Goal: Transaction & Acquisition: Purchase product/service

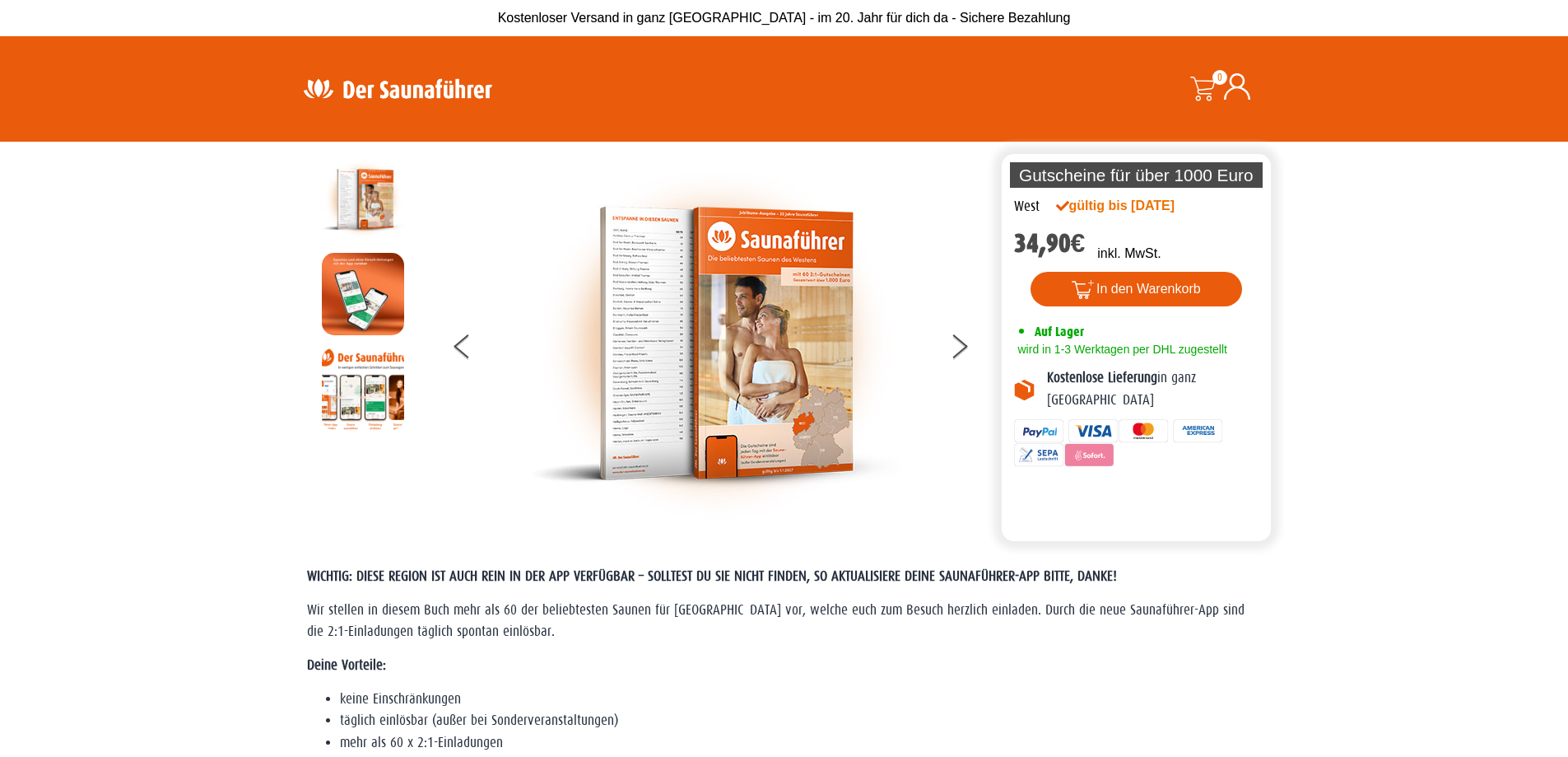
click at [810, 307] on img at bounding box center [716, 344] width 370 height 371
click at [1399, 335] on section "Die perfekte Alternative Die perfekte Alternative Gutscheine für über 1000 Euro…" at bounding box center [784, 341] width 1568 height 399
click at [440, 98] on img at bounding box center [397, 89] width 214 height 32
click at [439, 98] on img at bounding box center [397, 89] width 214 height 32
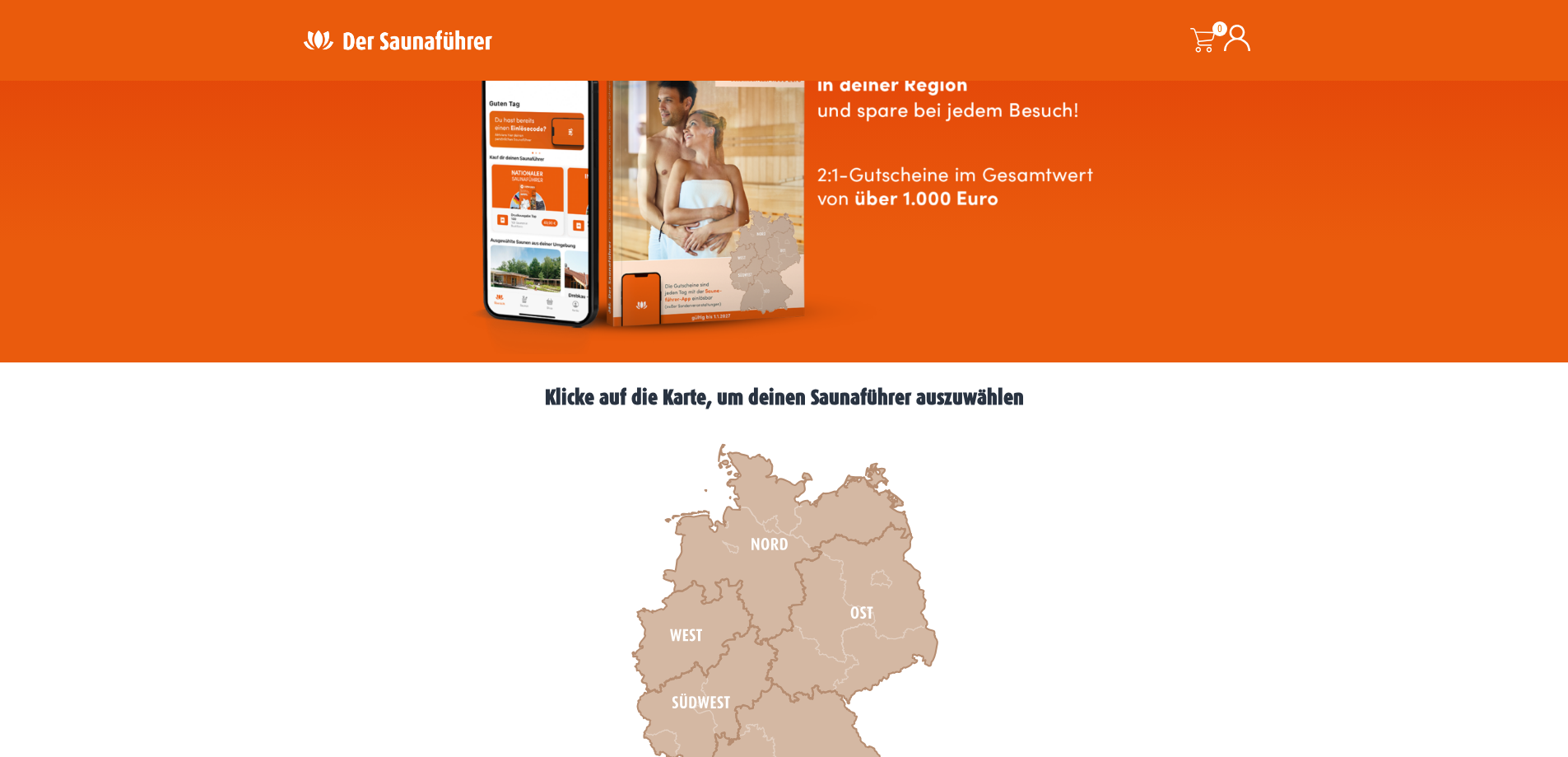
scroll to position [247, 0]
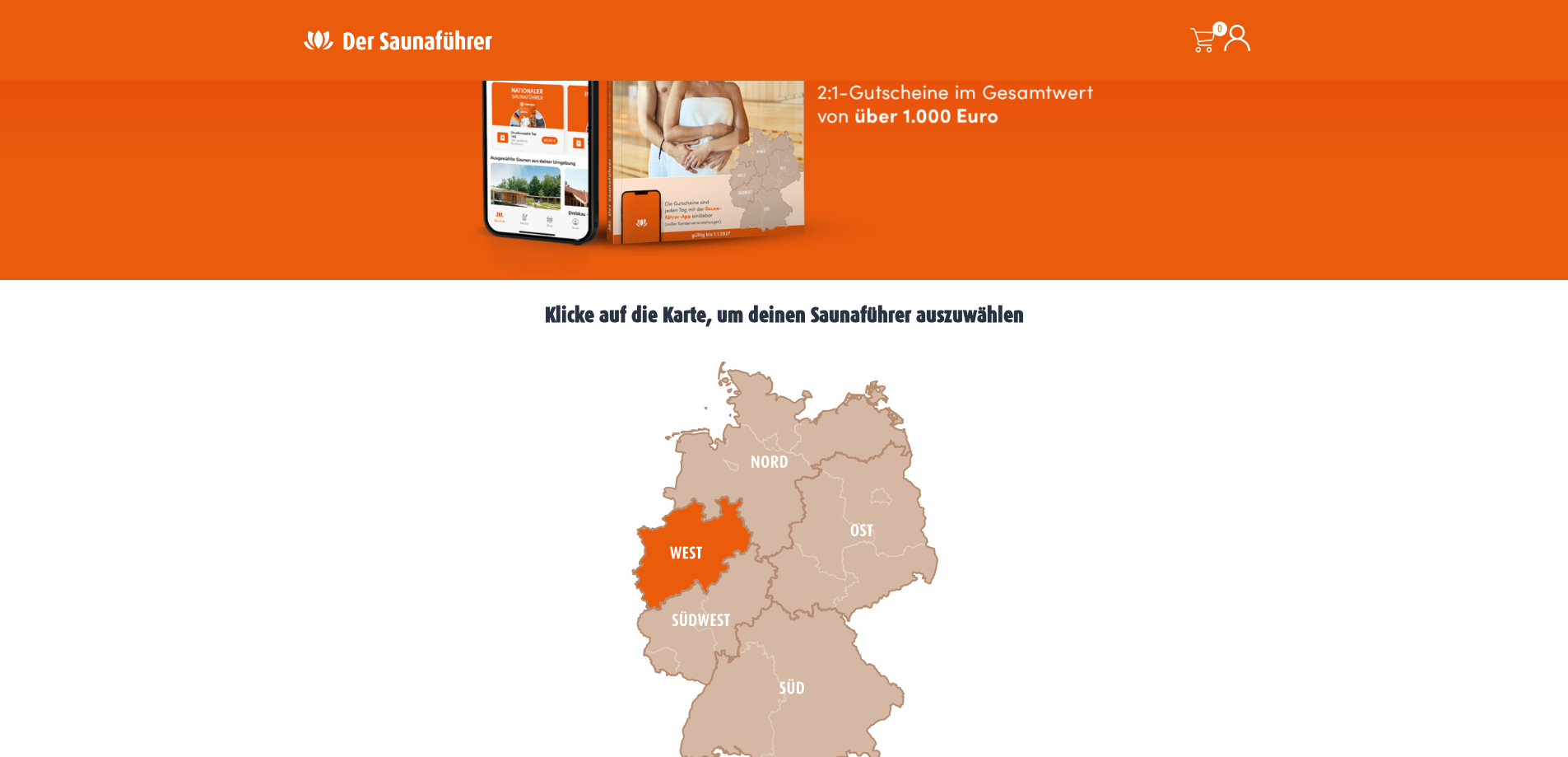
click at [671, 547] on icon at bounding box center [692, 554] width 120 height 114
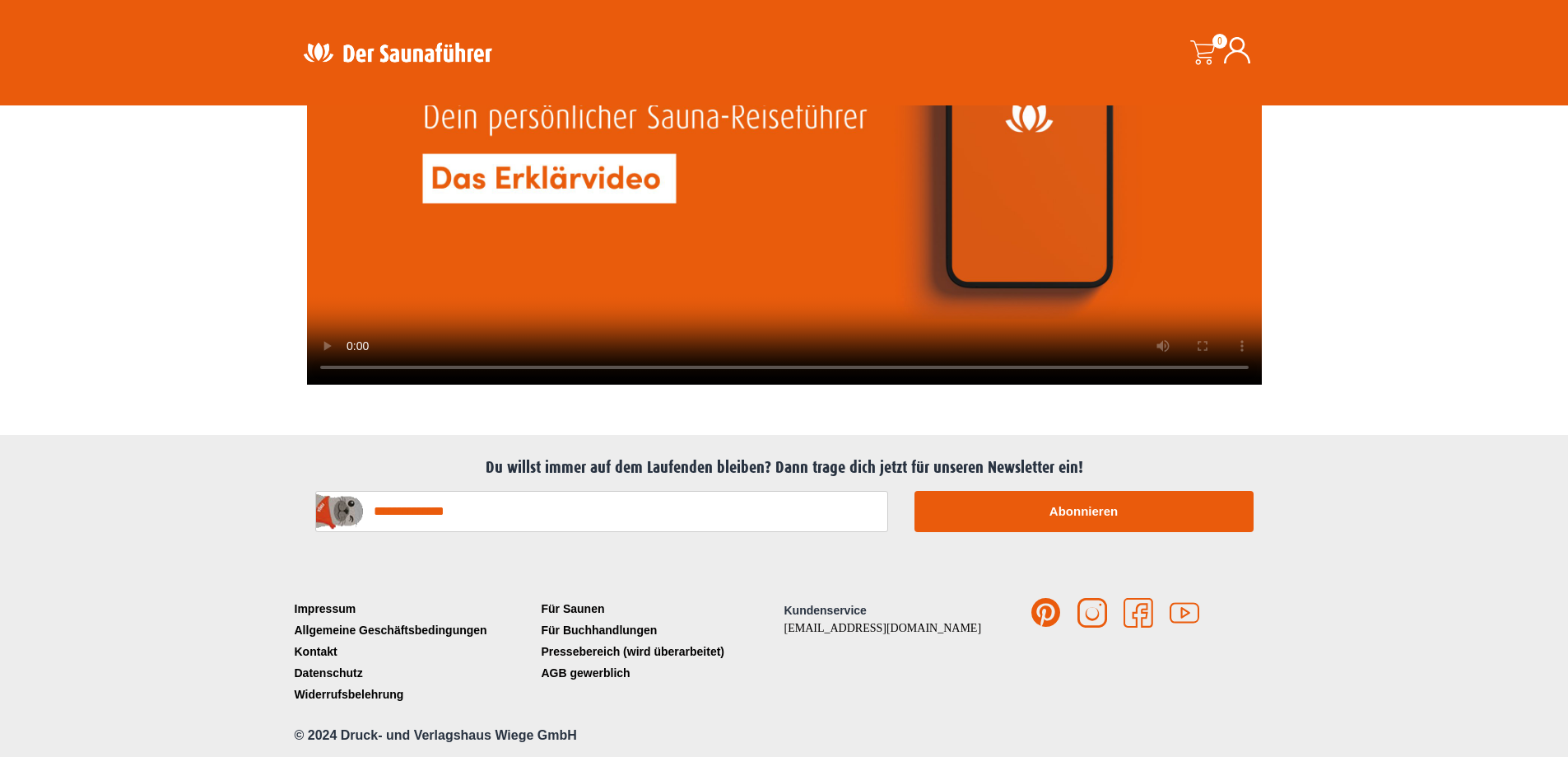
scroll to position [4086, 0]
